Goal: Task Accomplishment & Management: Manage account settings

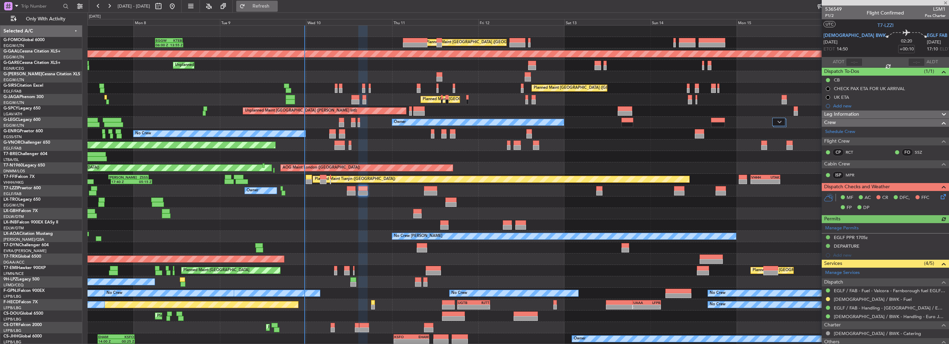
click at [266, 6] on button "Refresh" at bounding box center [256, 6] width 41 height 11
click at [276, 6] on span "Refresh" at bounding box center [261, 6] width 29 height 5
click at [275, 5] on span "Refresh" at bounding box center [261, 6] width 29 height 5
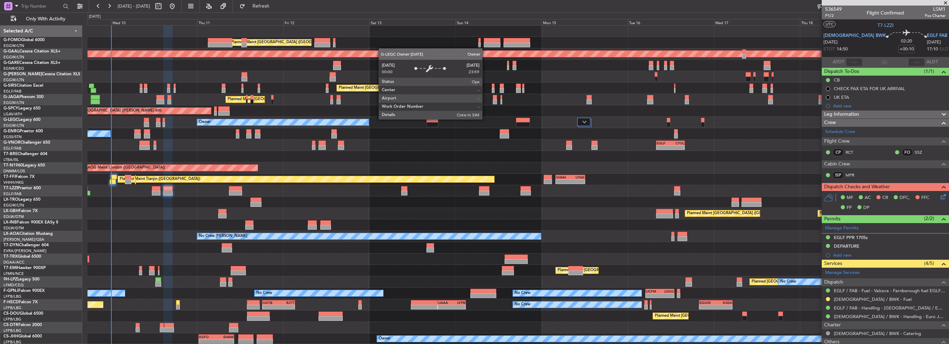
click at [296, 119] on div "Owner" at bounding box center [283, 122] width 172 height 6
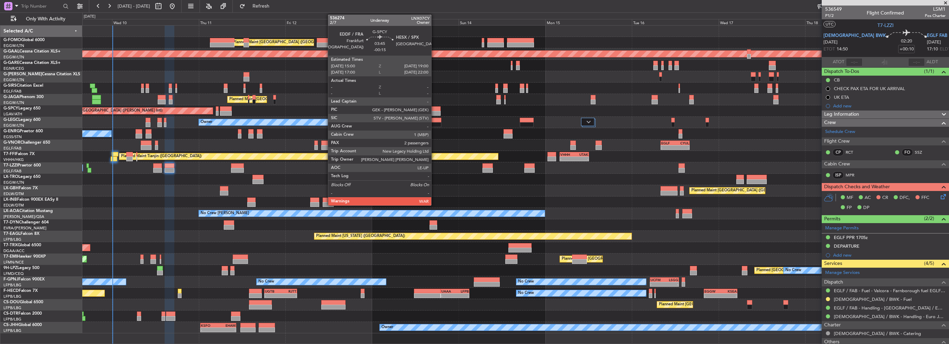
click at [434, 111] on div at bounding box center [433, 113] width 15 height 5
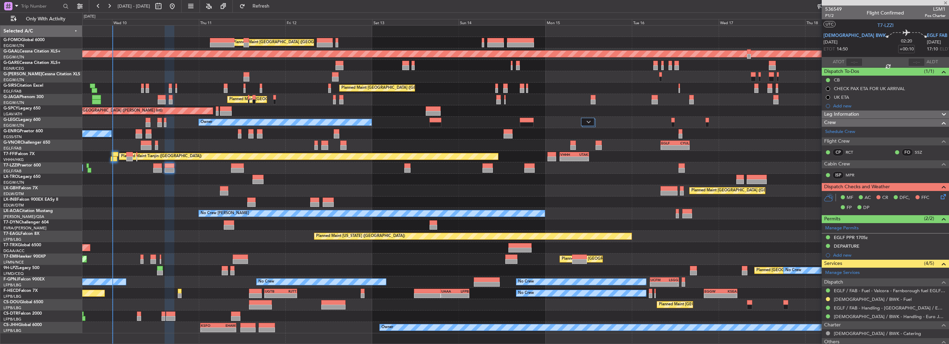
type input "-00:15"
type input "2"
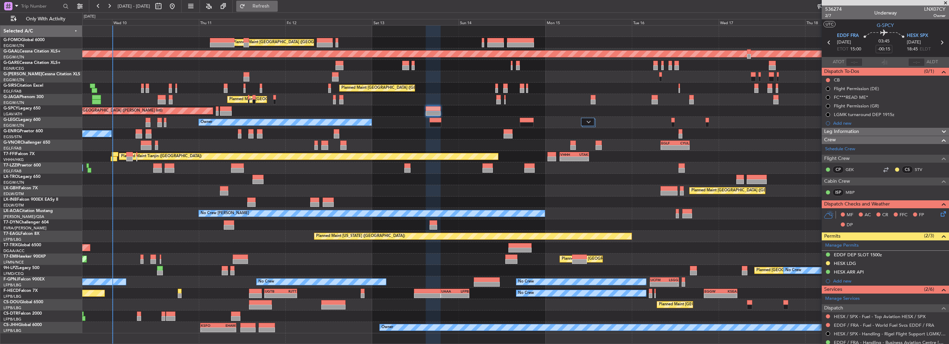
click at [276, 9] on span "Refresh" at bounding box center [261, 6] width 29 height 5
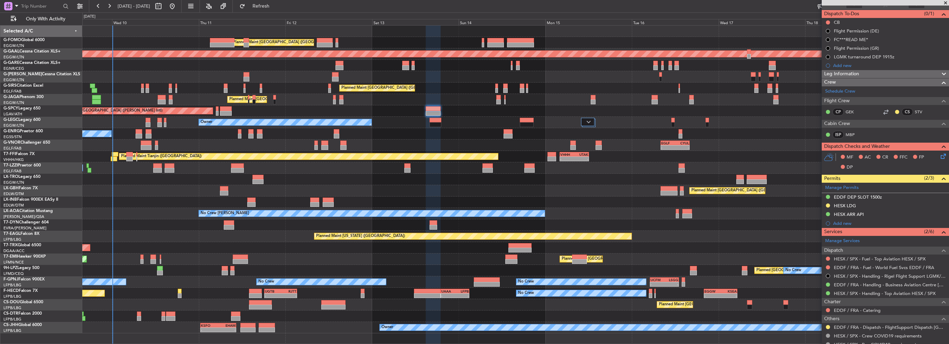
scroll to position [69, 0]
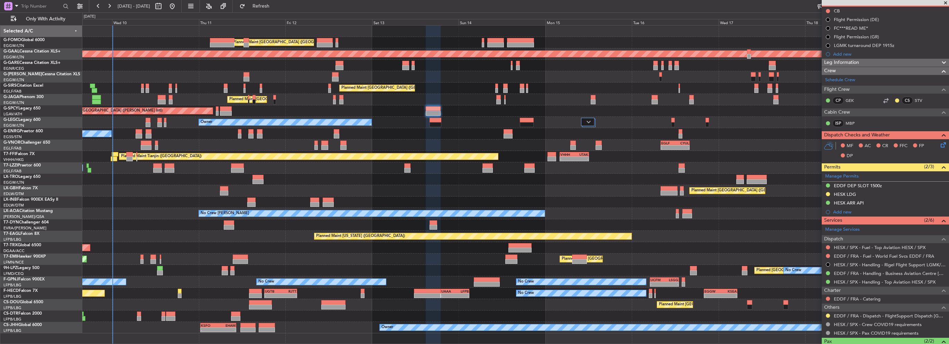
click at [271, 124] on div "Owner" at bounding box center [515, 122] width 866 height 11
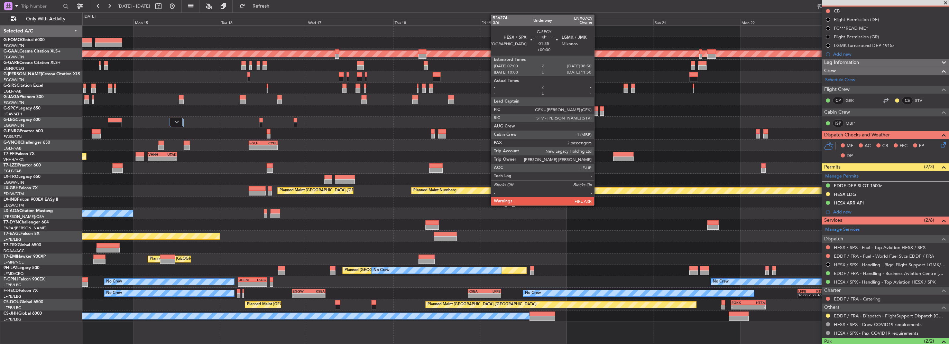
click at [597, 113] on div at bounding box center [595, 113] width 7 height 5
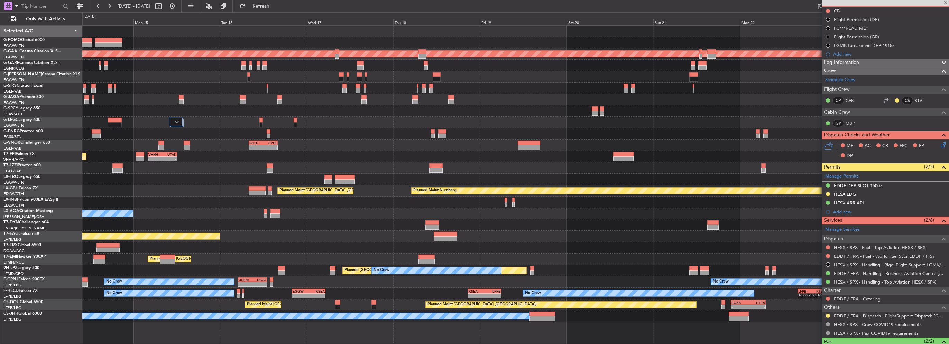
scroll to position [0, 0]
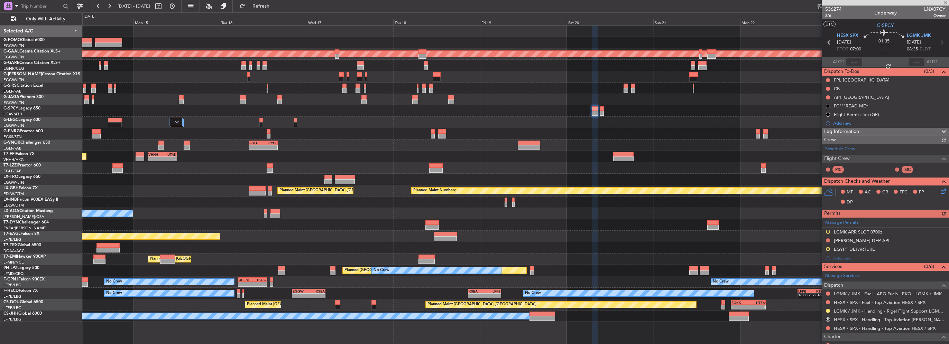
click at [599, 114] on div at bounding box center [515, 110] width 866 height 11
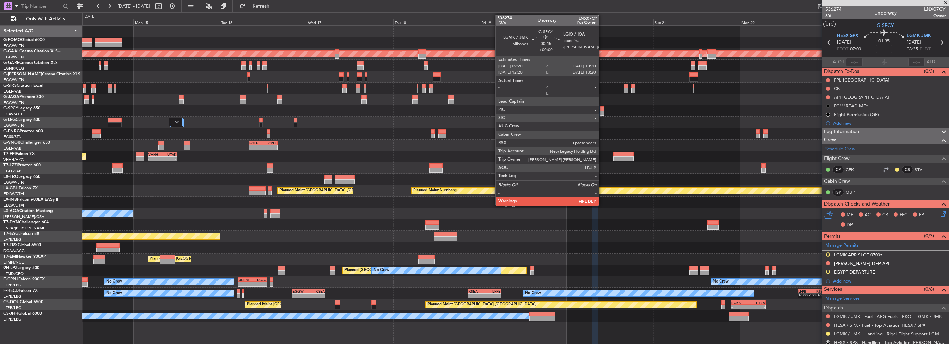
click at [602, 114] on div at bounding box center [602, 113] width 4 height 5
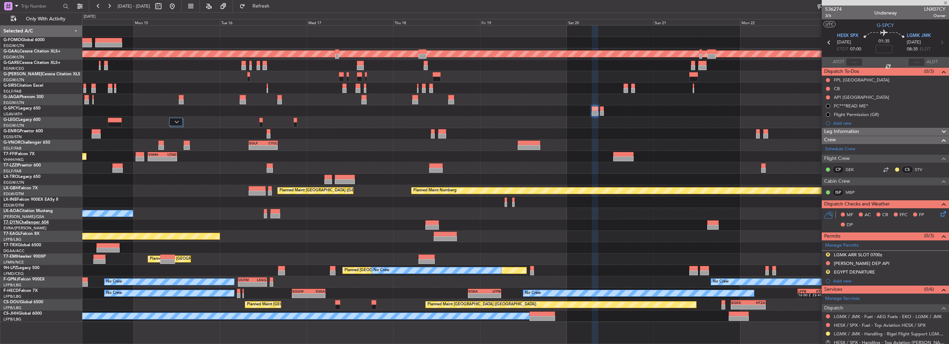
type input "0"
